Goal: Transaction & Acquisition: Register for event/course

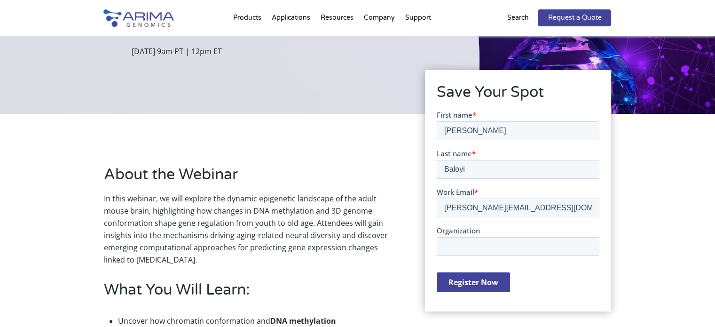
scroll to position [147, 0]
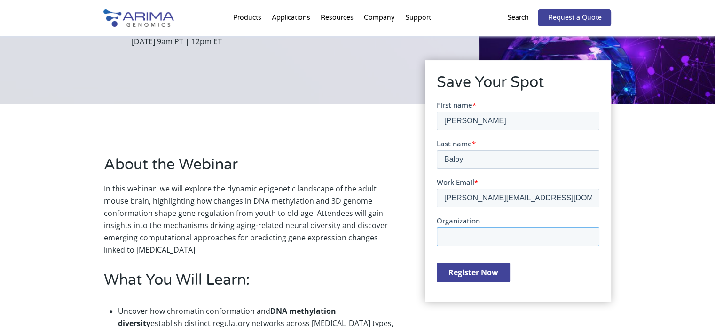
click at [466, 239] on input "Organization" at bounding box center [518, 235] width 163 height 19
type input "N/A"
click at [471, 271] on input "Register Now" at bounding box center [473, 272] width 73 height 20
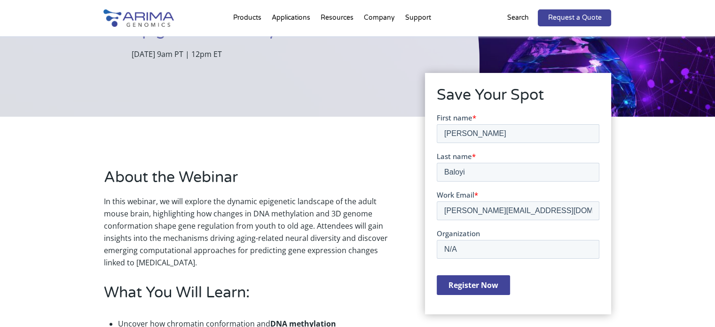
scroll to position [135, 0]
click at [467, 289] on input "Register Now" at bounding box center [473, 284] width 73 height 20
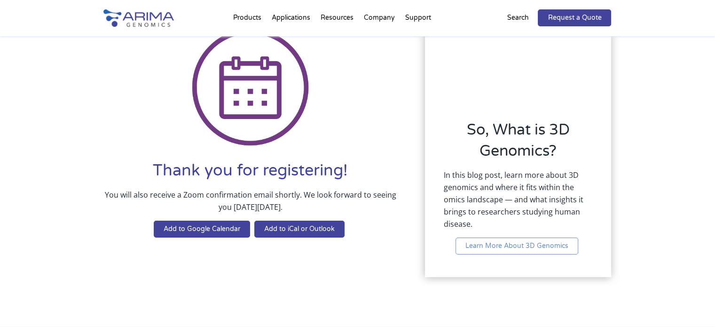
scroll to position [60, 0]
